Goal: Task Accomplishment & Management: Manage account settings

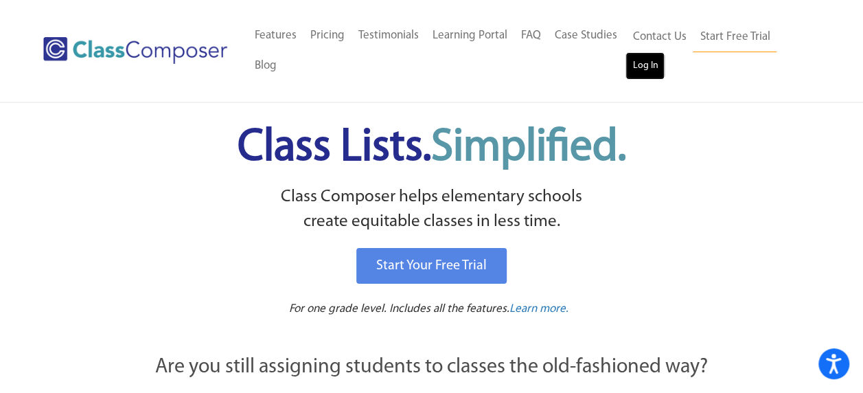
click at [651, 77] on link "Log In" at bounding box center [644, 65] width 39 height 27
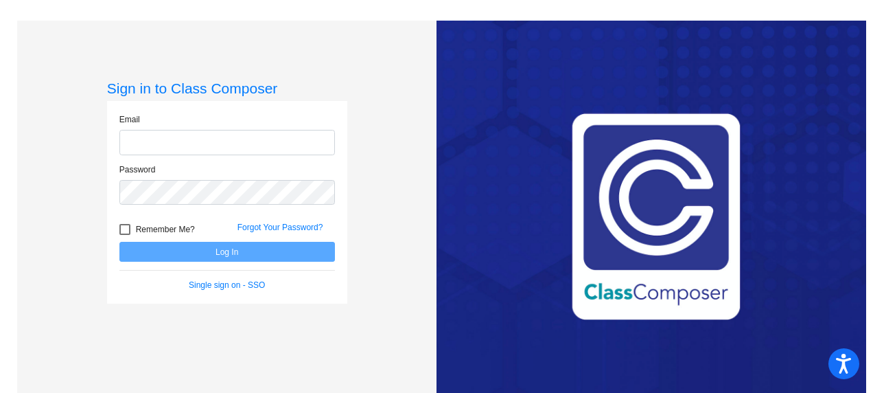
type input "[EMAIL_ADDRESS][DOMAIN_NAME]"
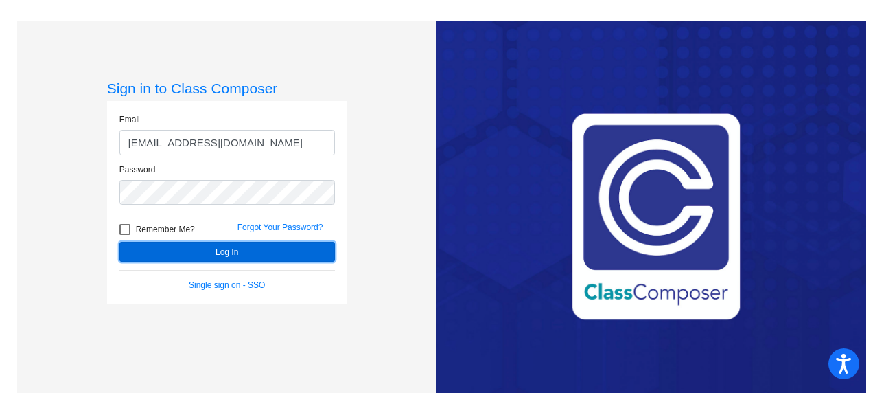
click at [268, 253] on button "Log In" at bounding box center [227, 252] width 216 height 20
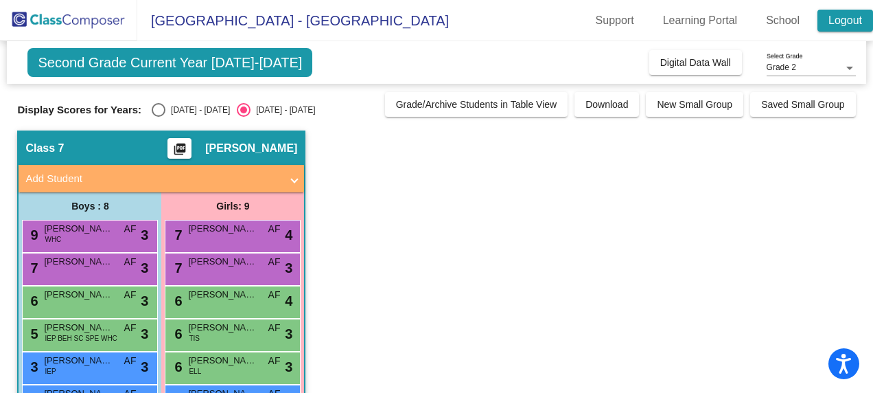
click at [846, 17] on link "Logout" at bounding box center [846, 21] width 56 height 22
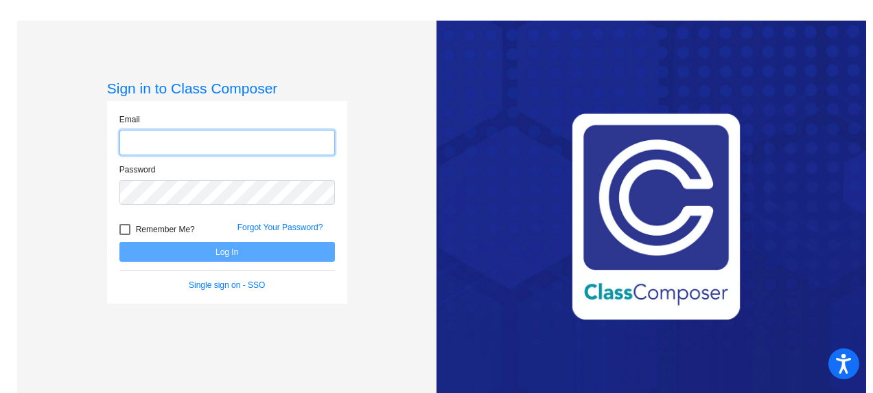
type input "[EMAIL_ADDRESS][DOMAIN_NAME]"
